Goal: Transaction & Acquisition: Book appointment/travel/reservation

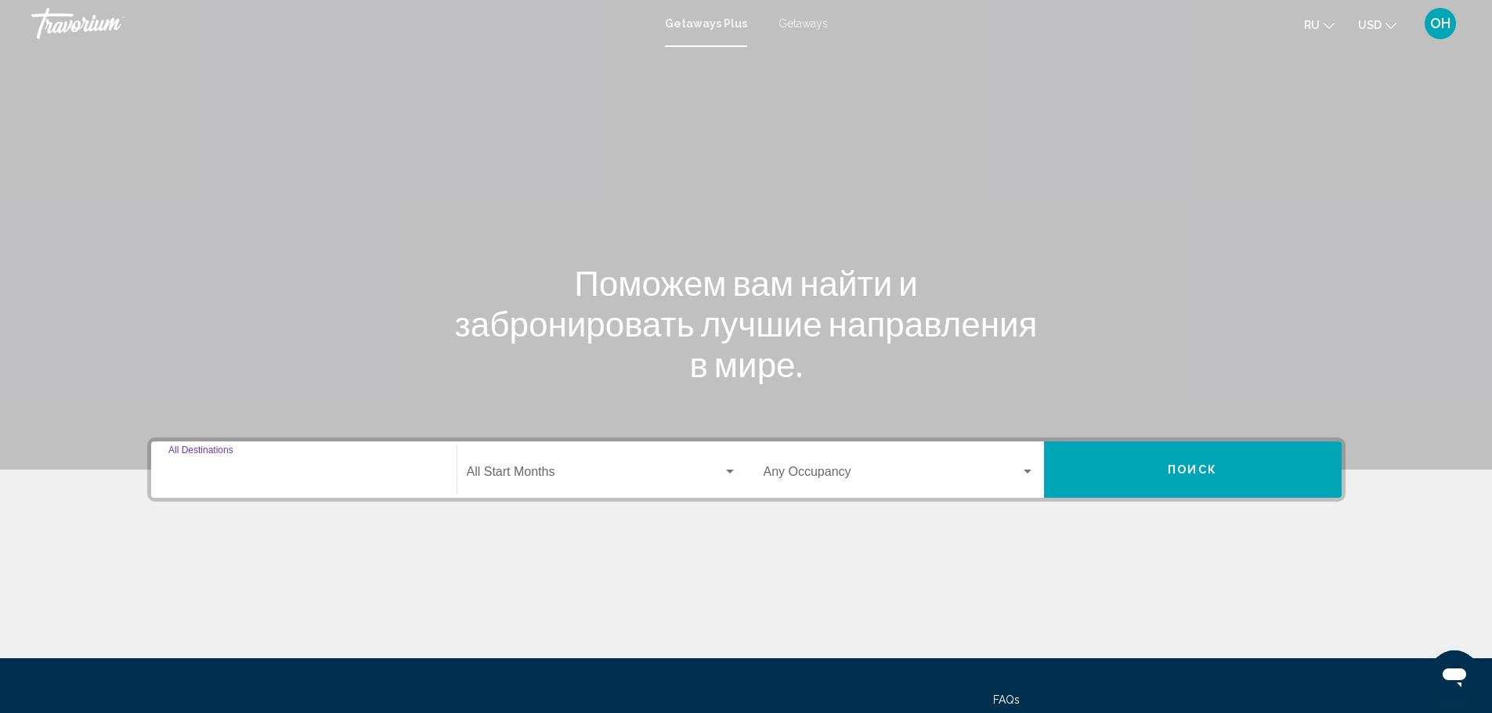
click at [397, 480] on input "Destination All Destinations" at bounding box center [303, 475] width 271 height 14
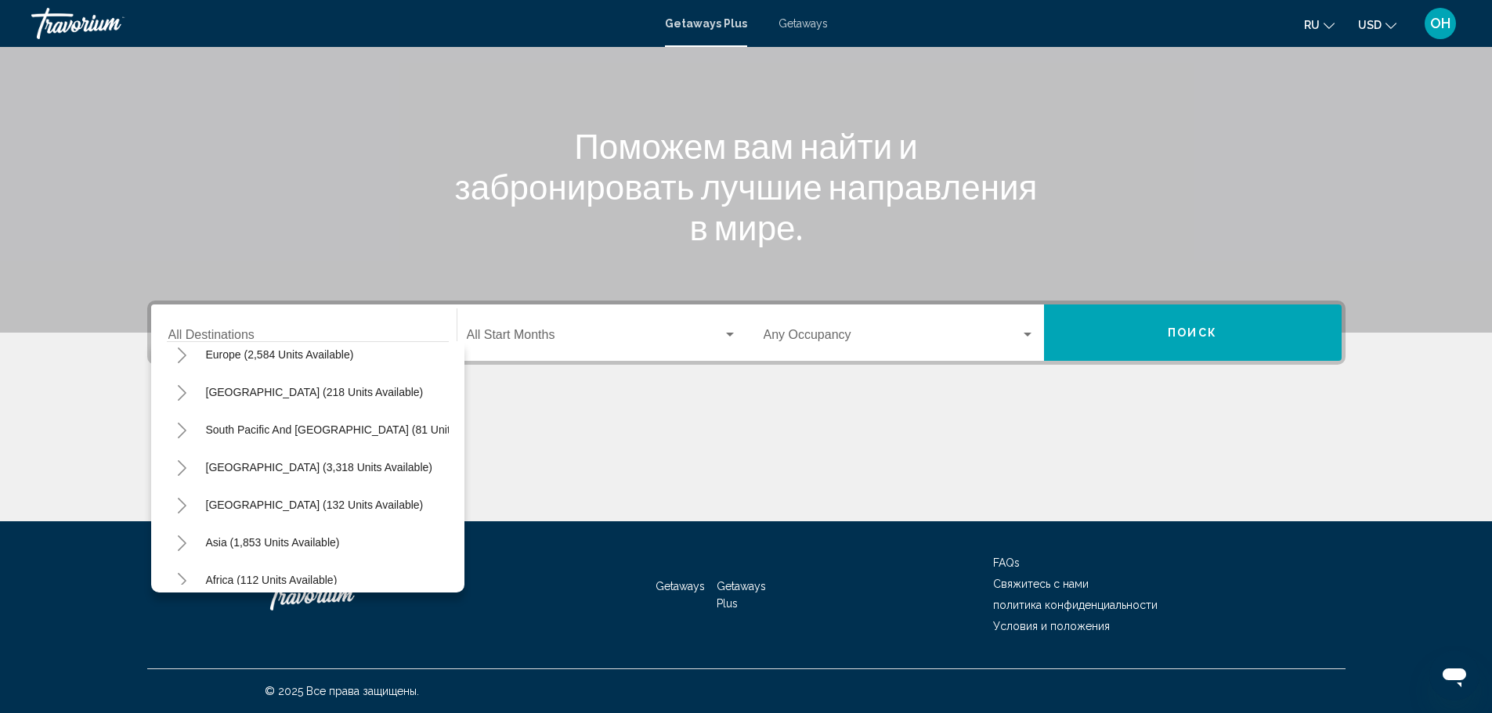
scroll to position [265, 0]
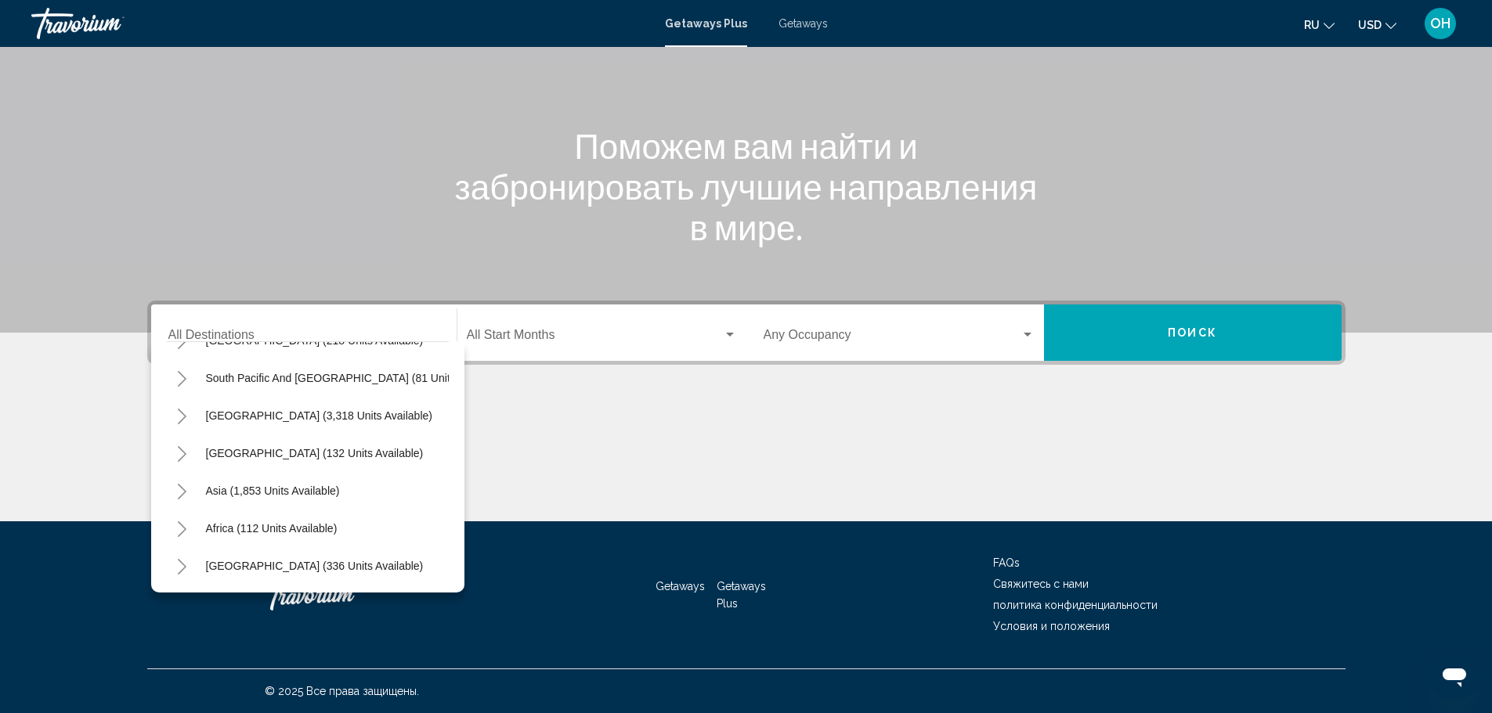
click at [361, 330] on div "Destination All Destinations" at bounding box center [303, 332] width 271 height 49
click at [345, 331] on input "Destination All Destinations" at bounding box center [303, 338] width 271 height 14
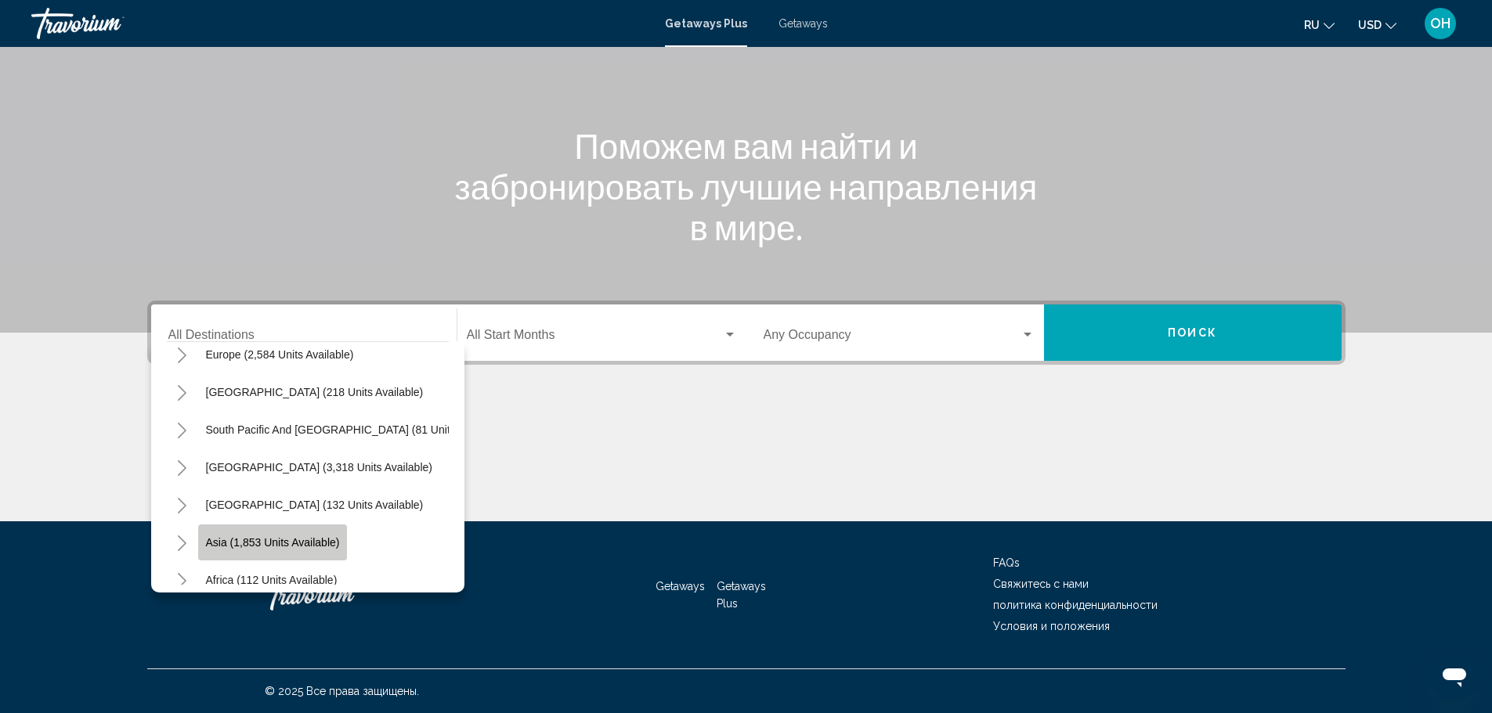
click at [283, 544] on span "Asia (1,853 units available)" at bounding box center [273, 542] width 134 height 13
type input "**********"
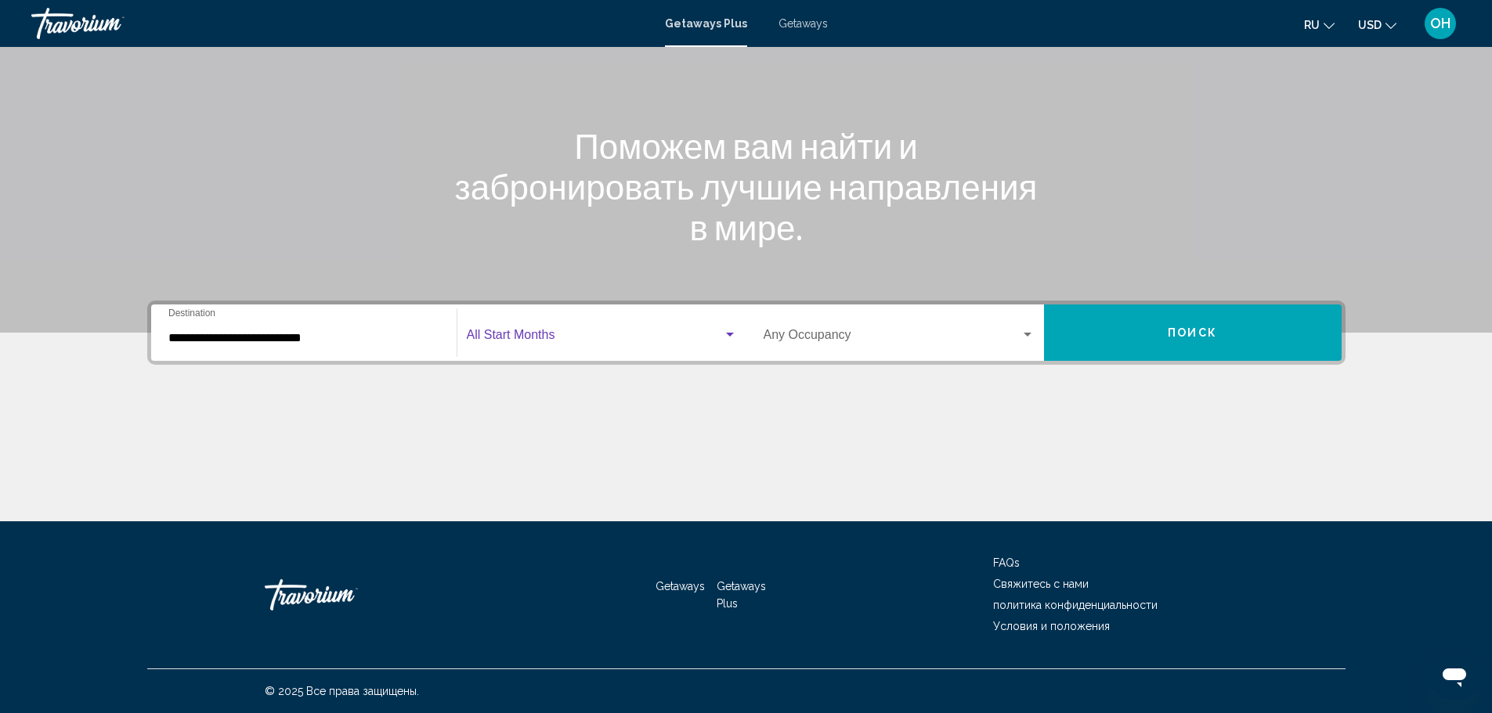
click at [557, 337] on span "Search widget" at bounding box center [595, 338] width 256 height 14
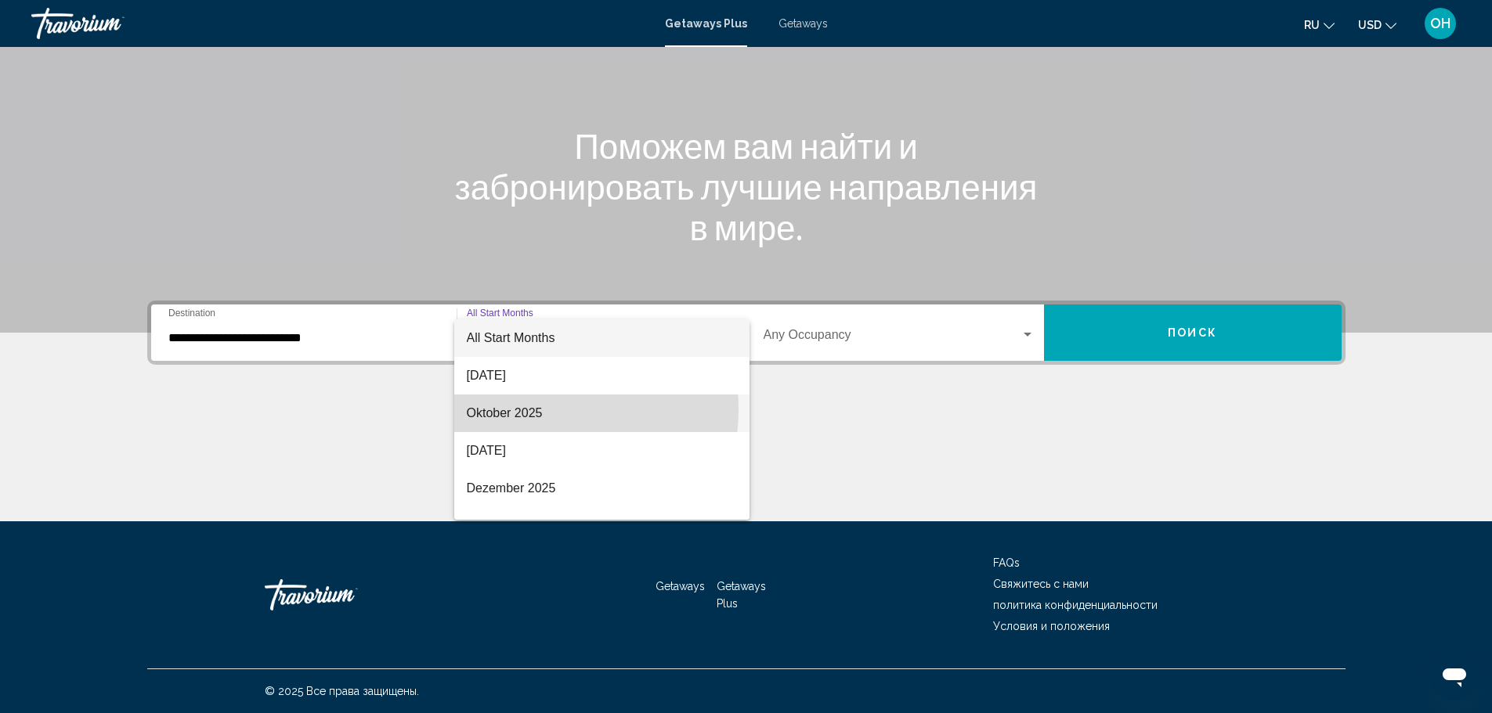
click at [519, 409] on span "Oktober 2025" at bounding box center [602, 414] width 270 height 38
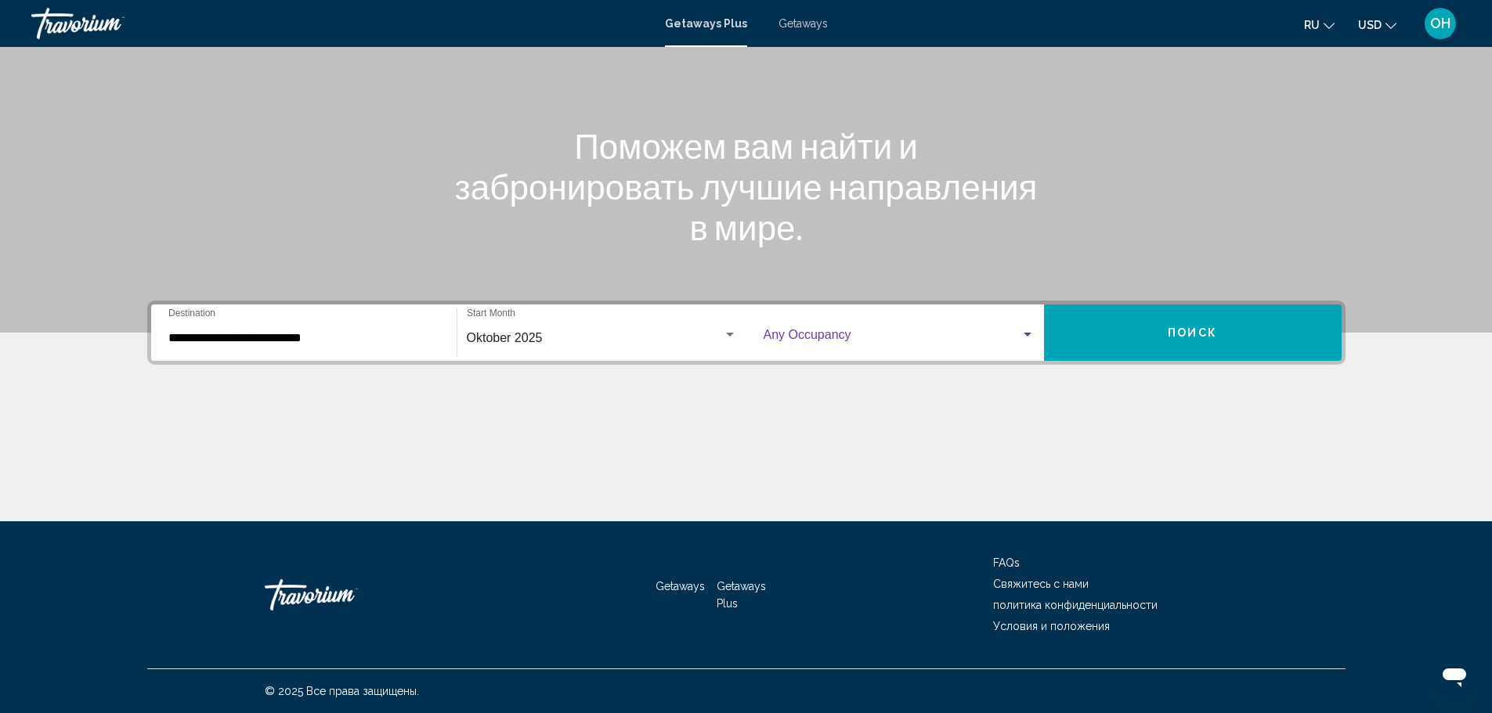
click at [803, 336] on span "Search widget" at bounding box center [891, 338] width 257 height 14
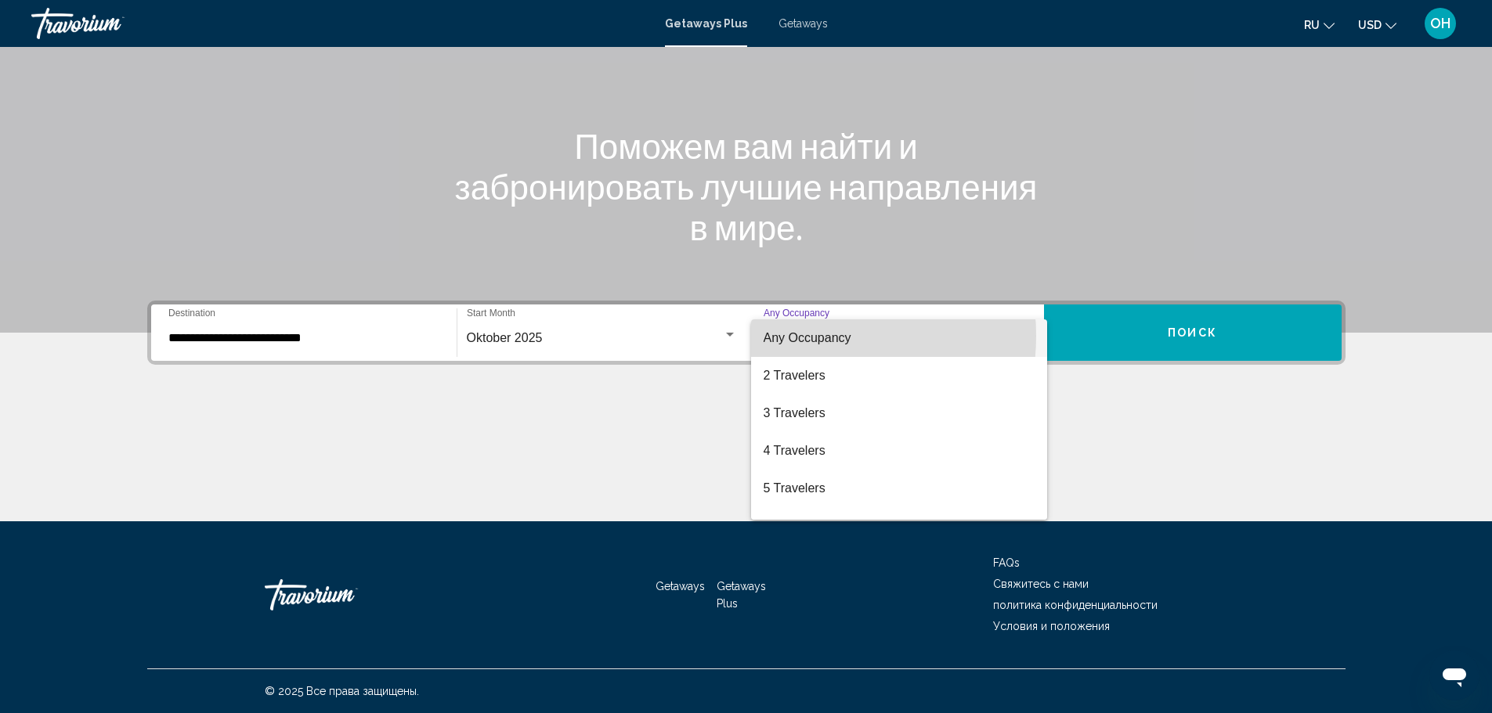
click at [803, 336] on span "Any Occupancy" at bounding box center [807, 337] width 88 height 13
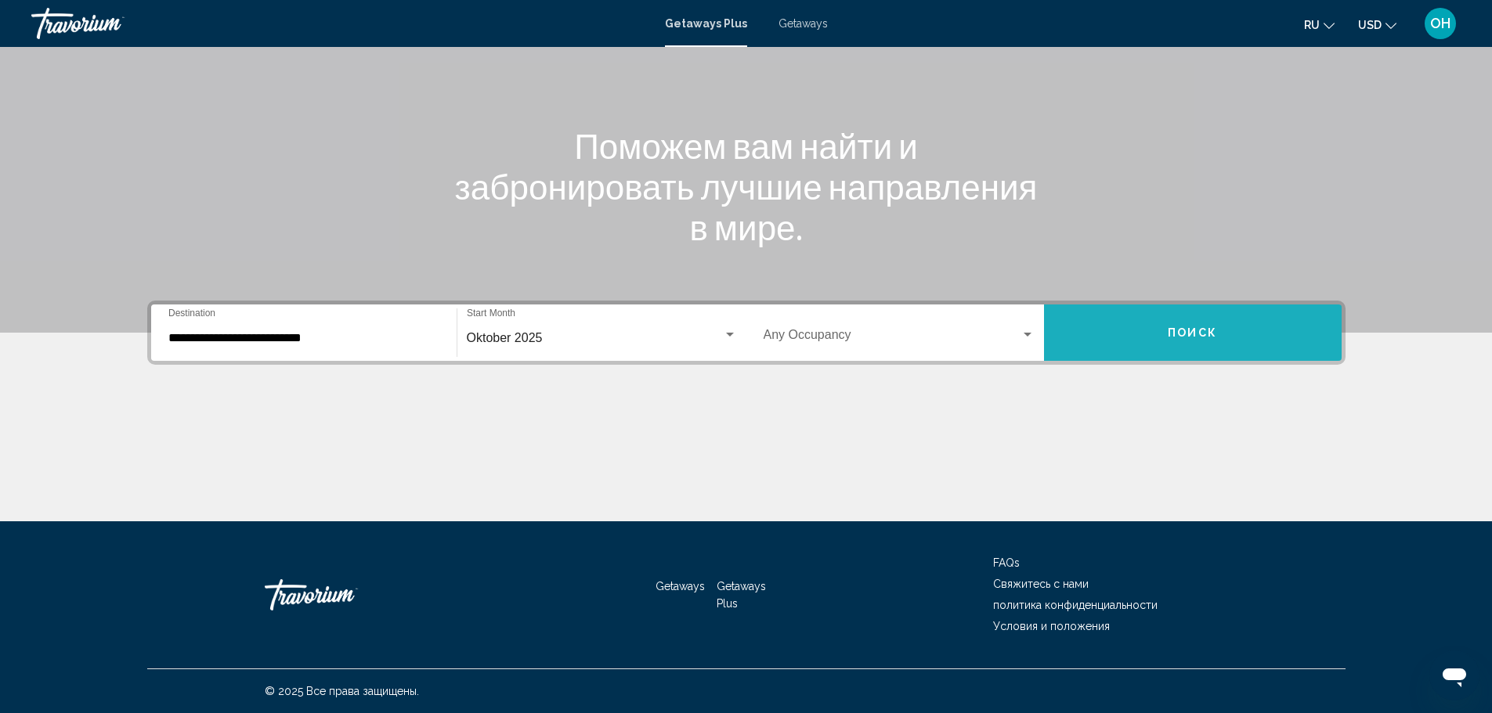
click at [1161, 337] on button "Поиск" at bounding box center [1193, 333] width 298 height 56
